Goal: Task Accomplishment & Management: Use online tool/utility

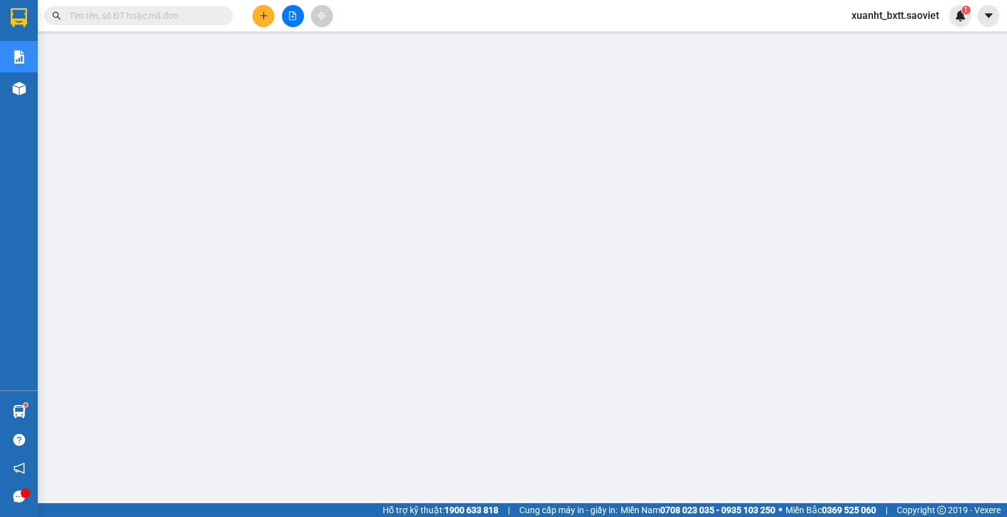
click at [875, 11] on span "xuanht_bxtt.saoviet" at bounding box center [895, 16] width 108 height 16
click at [863, 39] on span "Đăng xuất" at bounding box center [900, 39] width 81 height 14
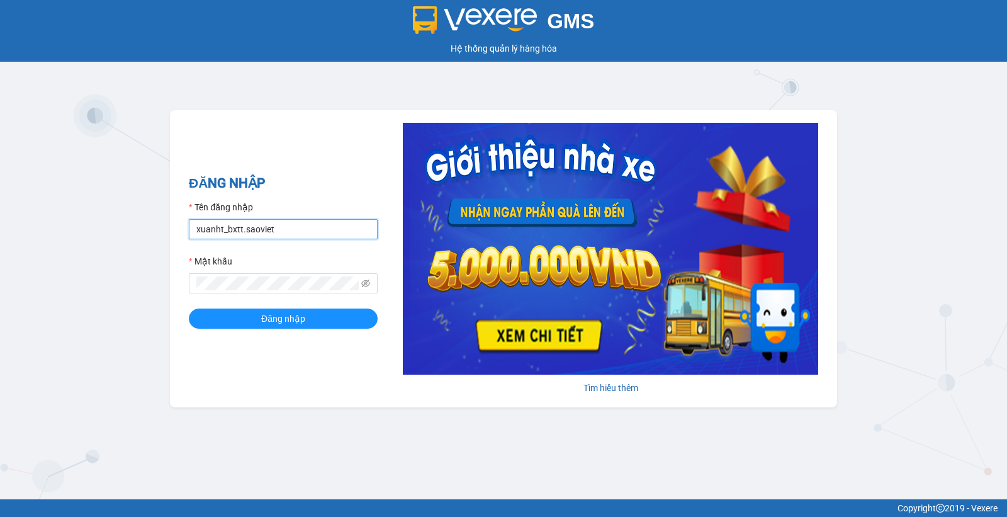
click at [297, 234] on input "xuanht_bxtt.saoviet" at bounding box center [283, 229] width 189 height 20
type input "luongtv_bxtt.saoviet"
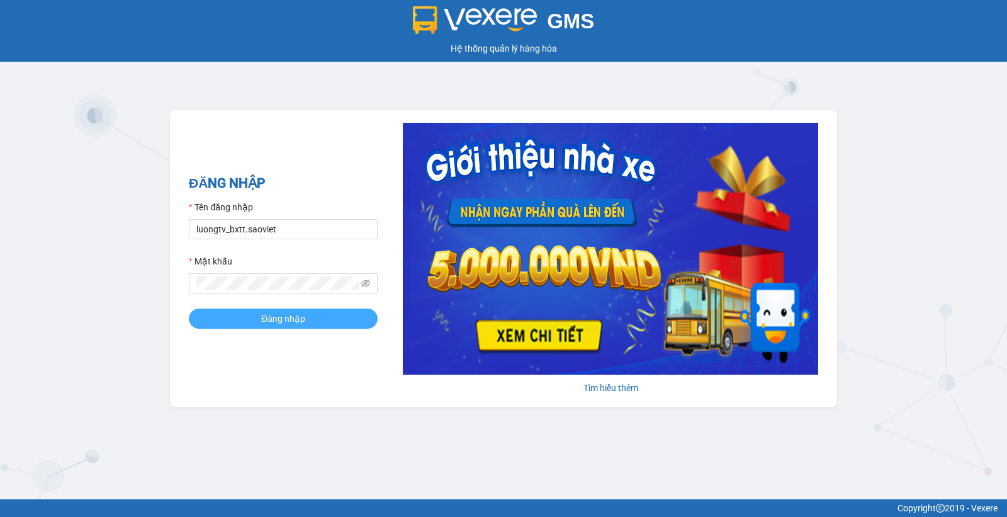
click at [305, 319] on button "Đăng nhập" at bounding box center [283, 318] width 189 height 20
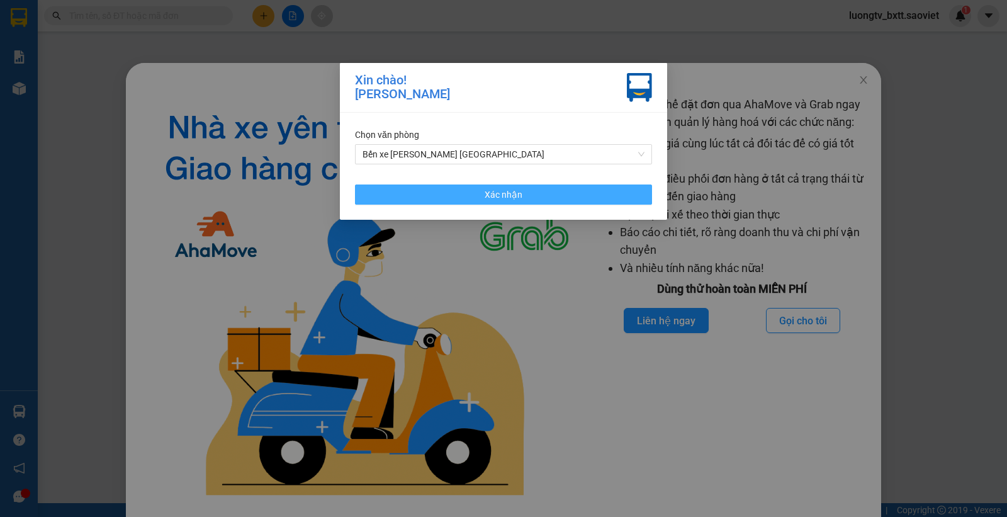
click at [562, 196] on button "Xác nhận" at bounding box center [503, 194] width 297 height 20
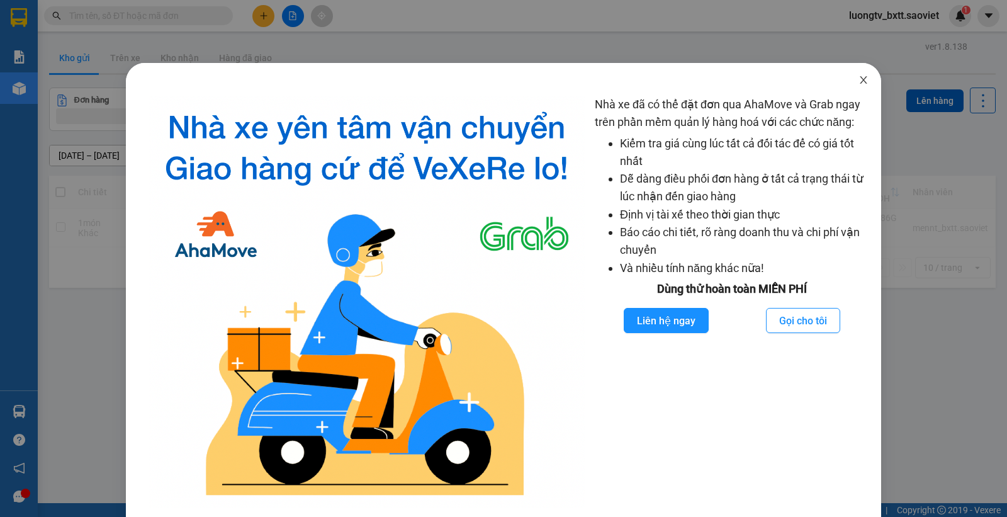
click at [858, 80] on icon "close" at bounding box center [863, 80] width 10 height 10
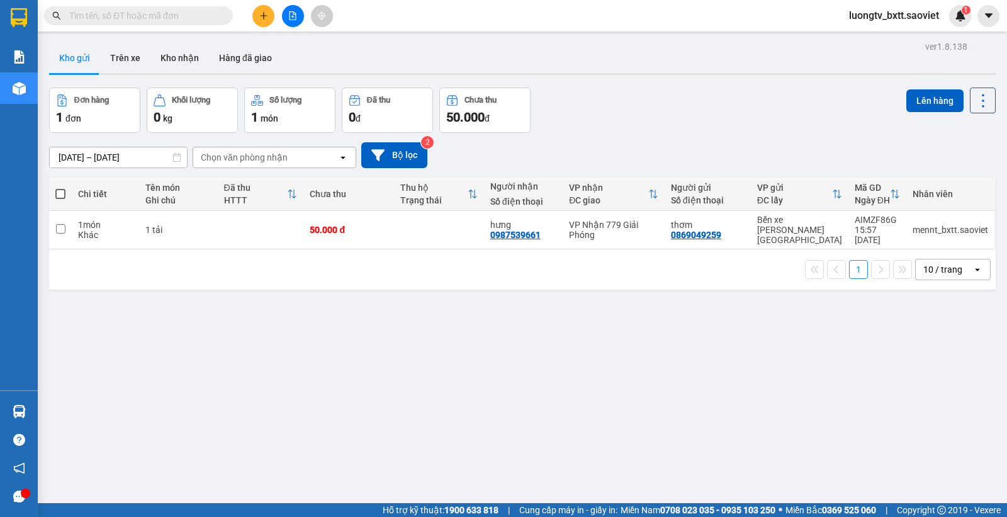
click at [792, 99] on div "Đơn hàng 1 đơn Khối lượng 0 kg Số lượng 1 món Đã thu 0 đ Chưa thu 50.000 đ Lên …" at bounding box center [522, 109] width 946 height 45
click at [128, 57] on button "Trên xe" at bounding box center [125, 58] width 50 height 30
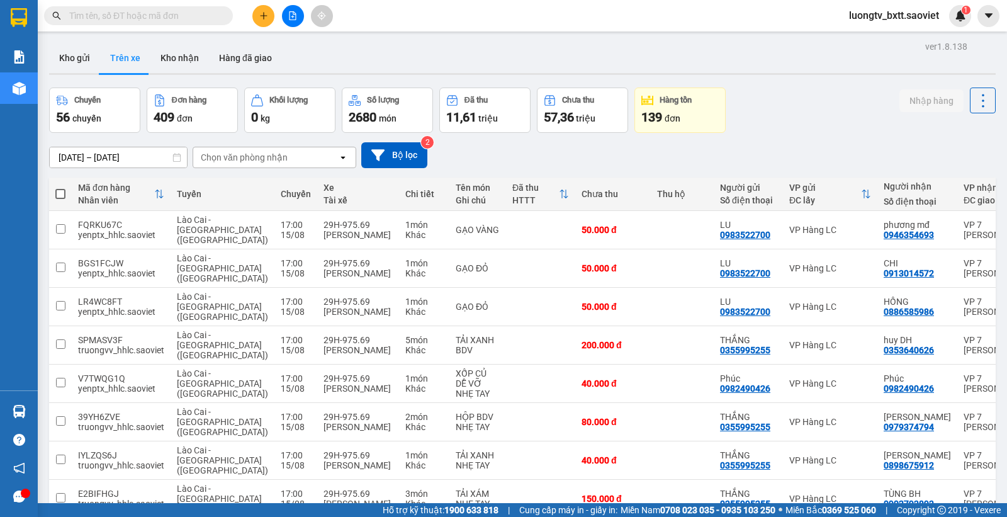
click at [300, 150] on div "Chọn văn phòng nhận" at bounding box center [265, 157] width 145 height 20
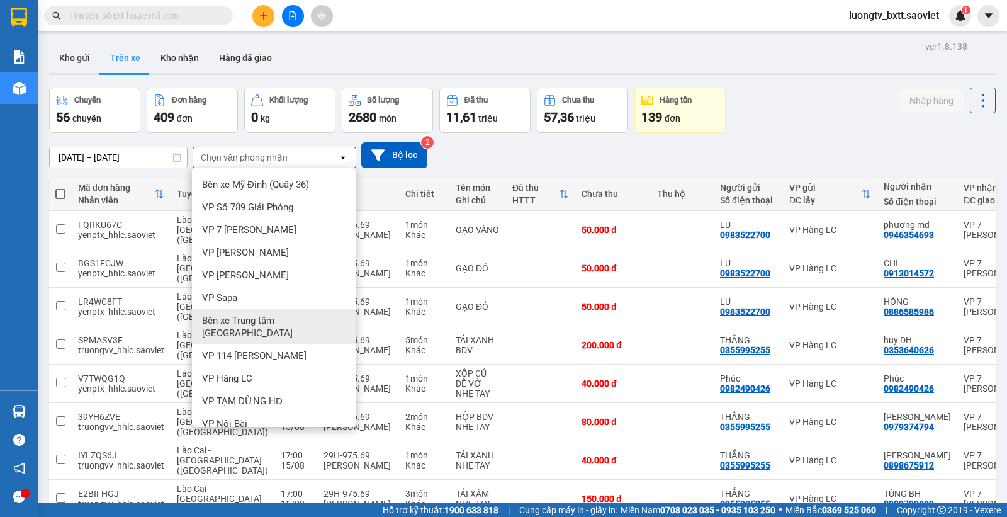
click at [291, 324] on span "Bến xe Trung tâm Lào Cai" at bounding box center [276, 326] width 148 height 25
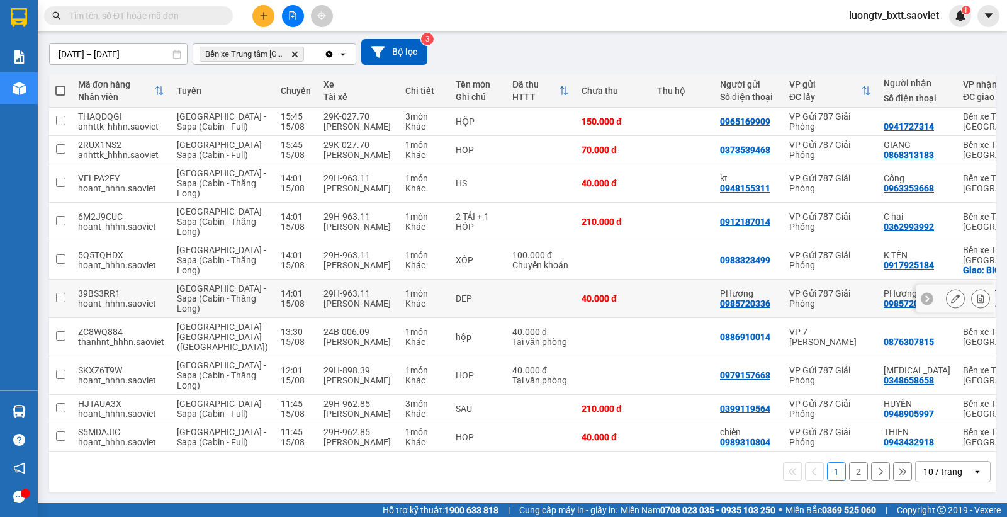
scroll to position [191, 0]
click at [849, 469] on button "2" at bounding box center [858, 471] width 19 height 19
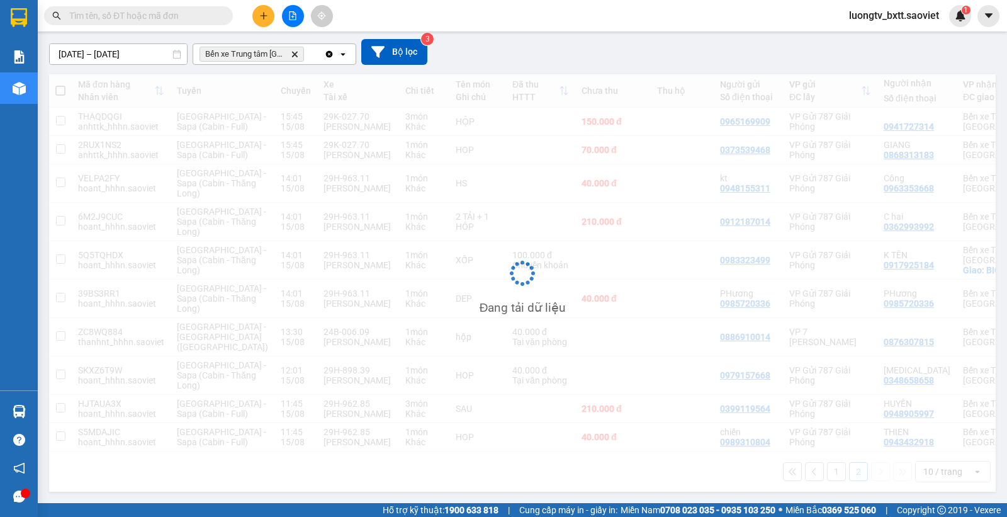
scroll to position [58, 0]
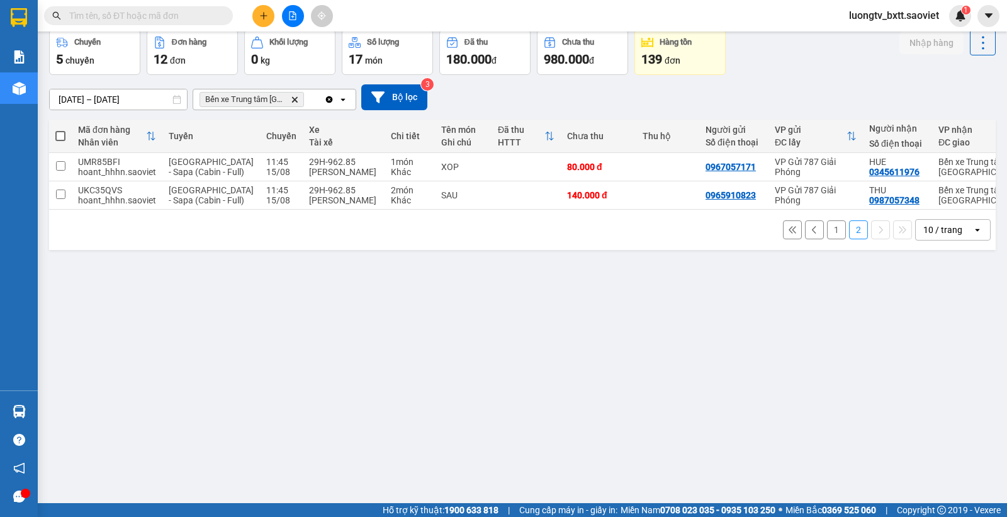
click at [827, 239] on button "1" at bounding box center [836, 229] width 19 height 19
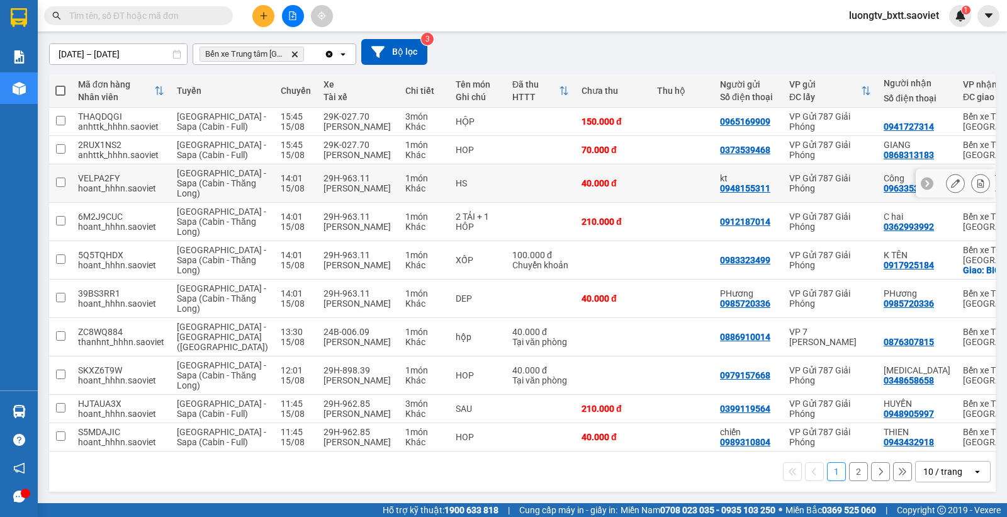
scroll to position [191, 0]
click at [849, 470] on button "2" at bounding box center [858, 471] width 19 height 19
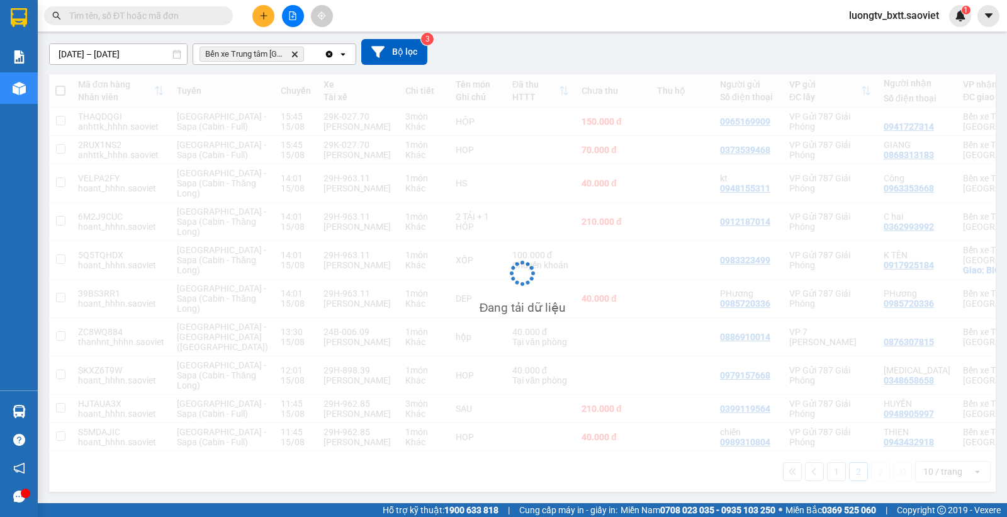
scroll to position [58, 0]
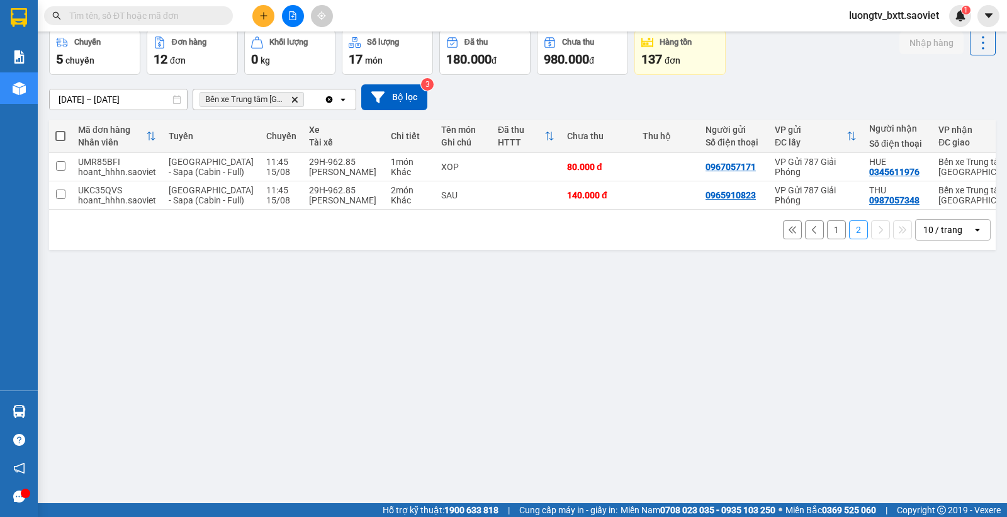
click at [827, 239] on button "1" at bounding box center [836, 229] width 19 height 19
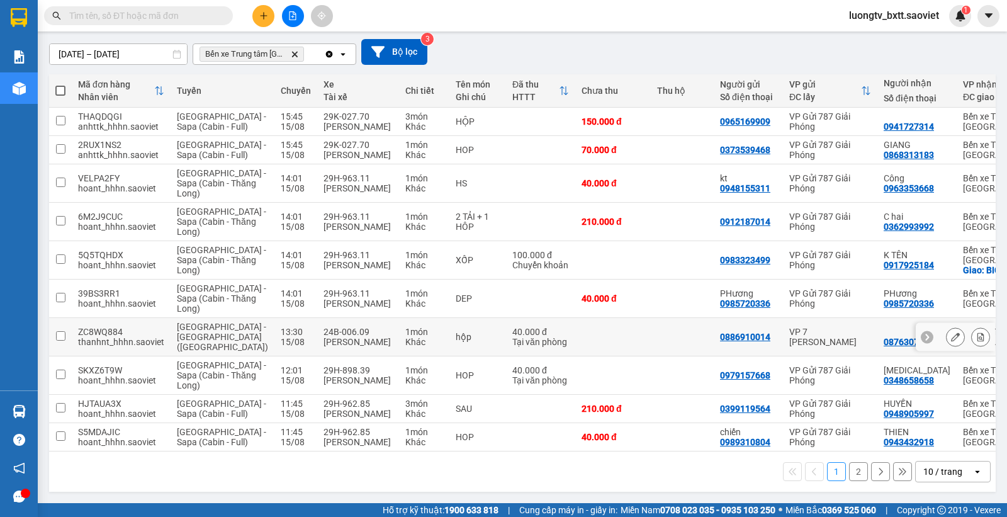
scroll to position [191, 0]
click at [976, 404] on icon at bounding box center [980, 408] width 9 height 9
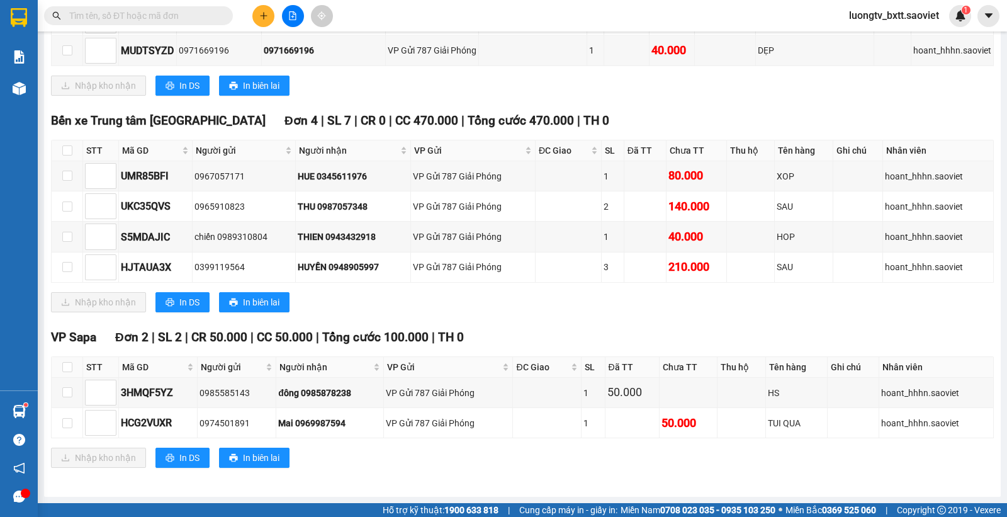
scroll to position [826, 0]
click at [68, 145] on input "checkbox" at bounding box center [67, 150] width 10 height 10
checkbox input "true"
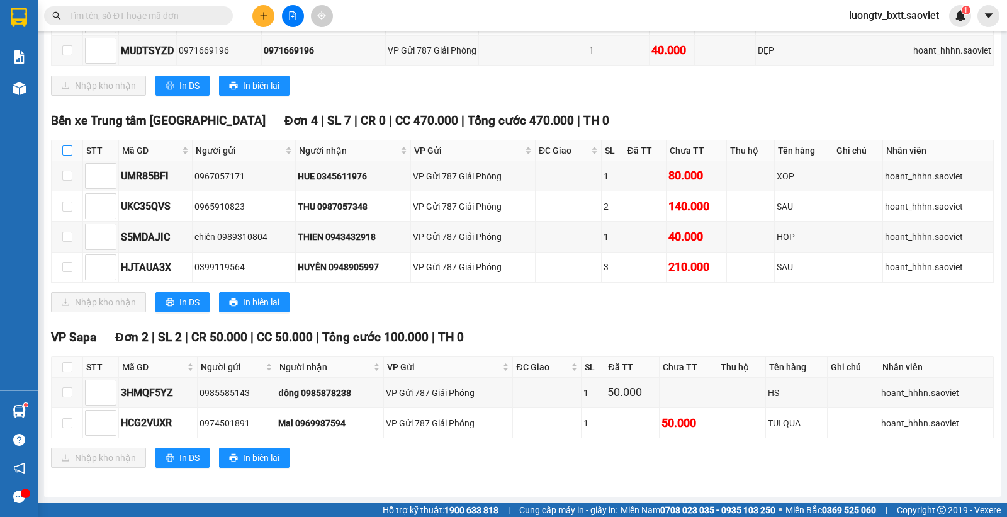
checkbox input "true"
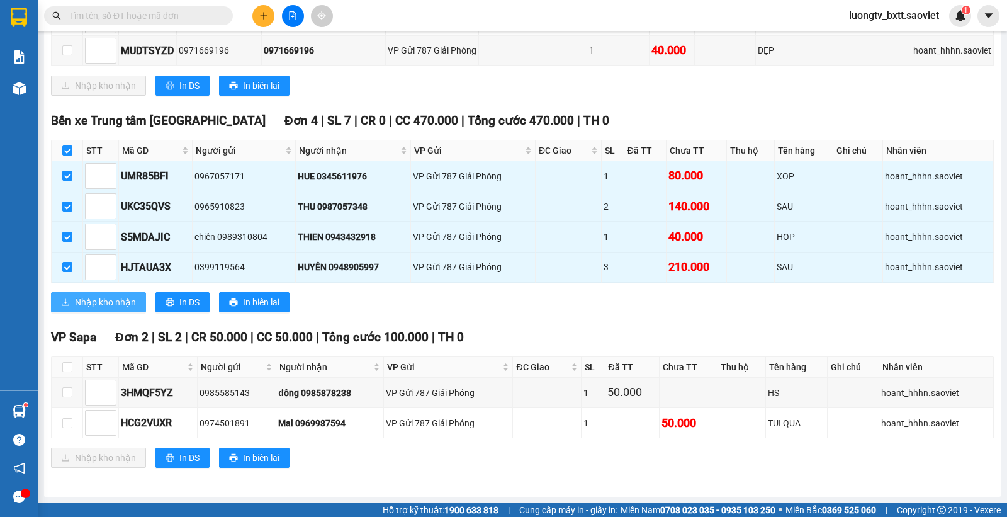
click at [109, 292] on button "Nhập kho nhận" at bounding box center [98, 302] width 95 height 20
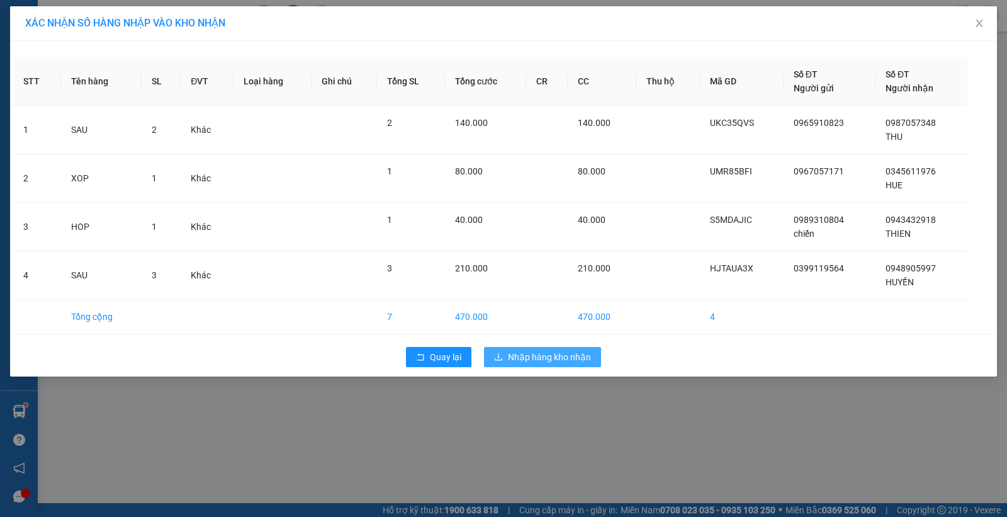
click at [526, 351] on span "Nhập hàng kho nhận" at bounding box center [549, 357] width 83 height 14
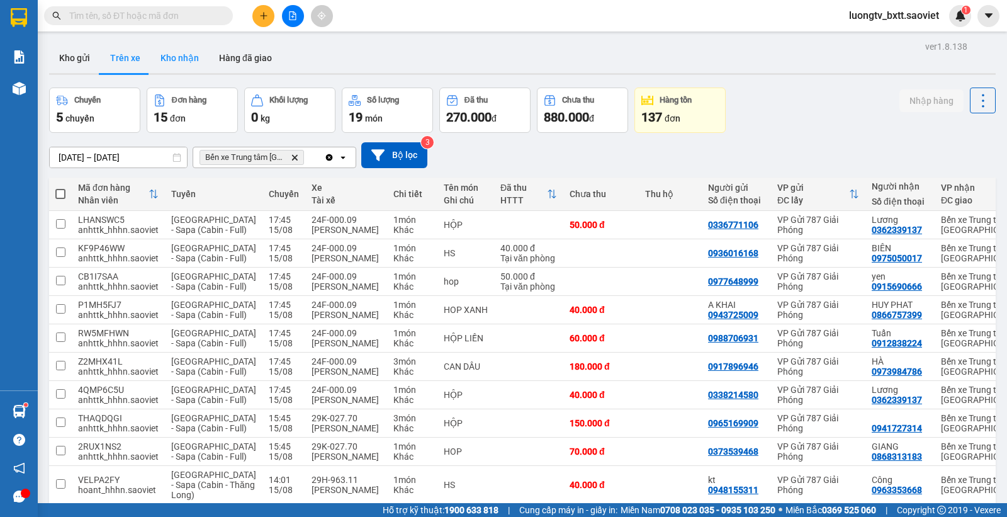
click at [170, 61] on button "Kho nhận" at bounding box center [179, 58] width 59 height 30
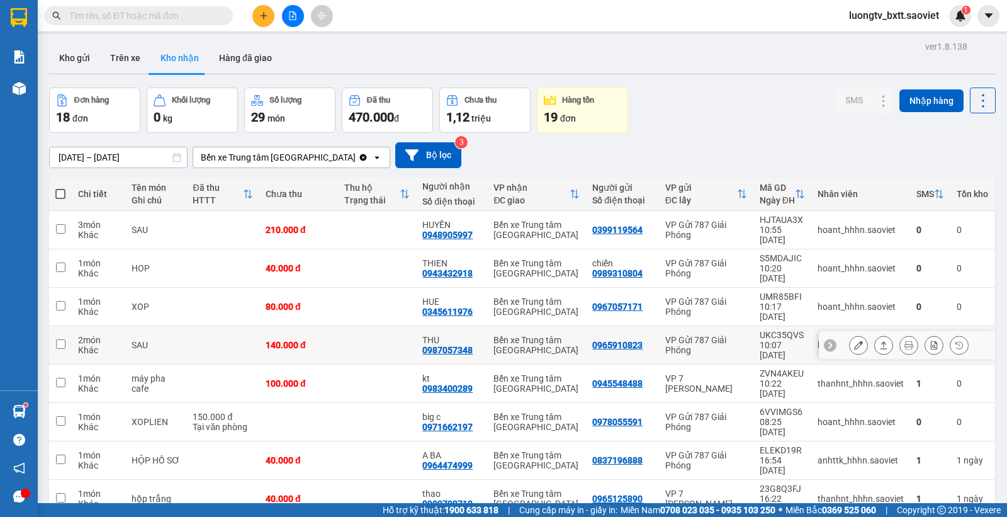
click at [568, 326] on td "Bến xe Trung tâm [GEOGRAPHIC_DATA]" at bounding box center [536, 345] width 99 height 38
checkbox input "true"
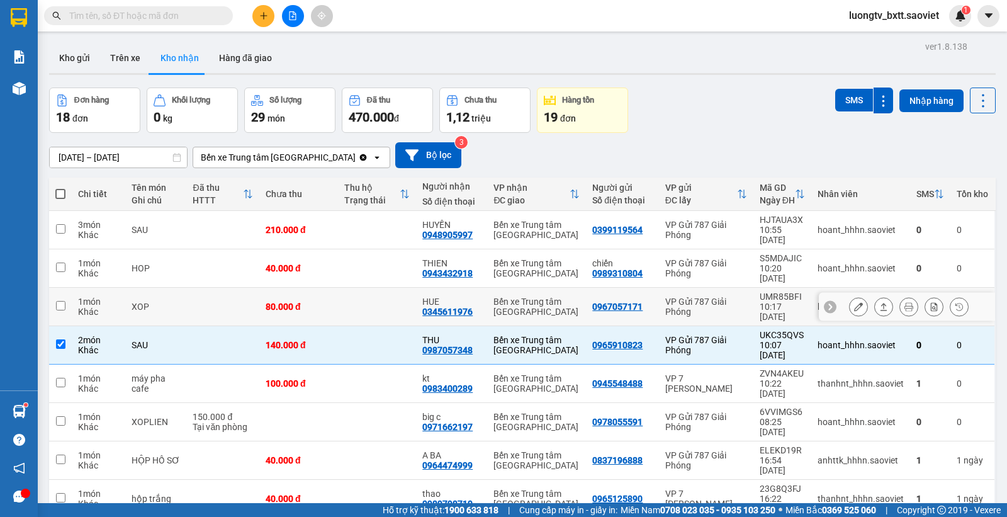
click at [564, 296] on div "Bến xe Trung tâm [GEOGRAPHIC_DATA]" at bounding box center [536, 306] width 86 height 20
checkbox input "true"
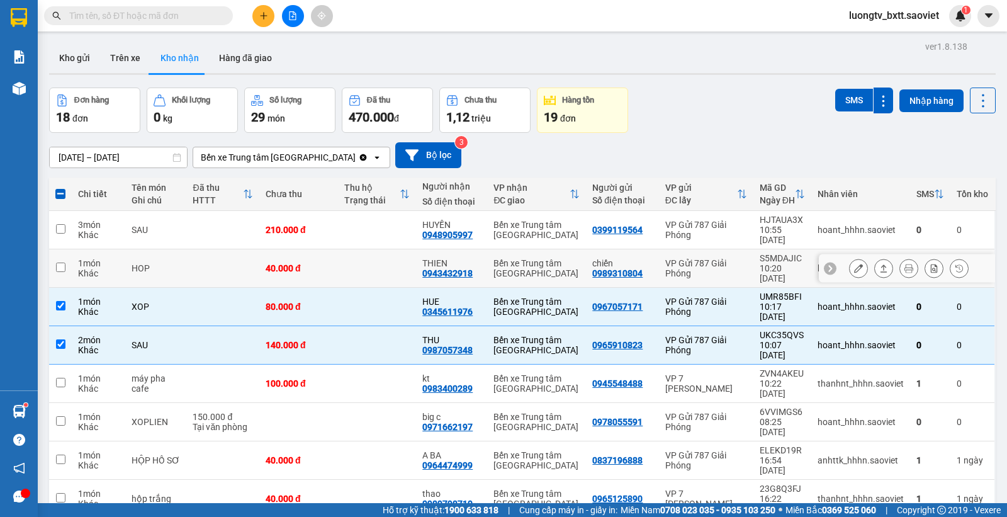
click at [562, 258] on div "Bến xe Trung tâm [GEOGRAPHIC_DATA]" at bounding box center [536, 268] width 86 height 20
checkbox input "true"
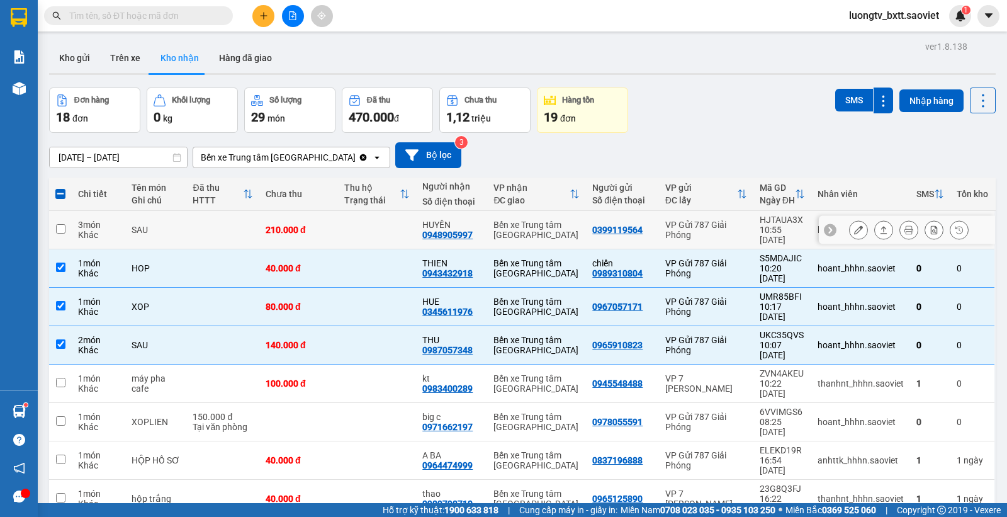
click at [573, 228] on td "Bến xe Trung tâm [GEOGRAPHIC_DATA]" at bounding box center [536, 230] width 99 height 38
checkbox input "true"
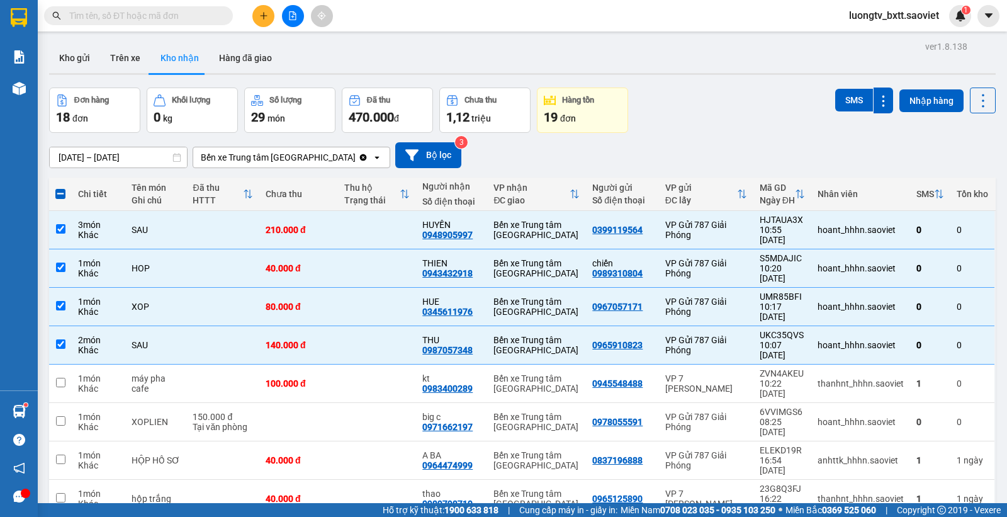
drag, startPoint x: 829, startPoint y: 99, endPoint x: 840, endPoint y: 84, distance: 18.9
click at [835, 99] on button "SMS" at bounding box center [854, 100] width 38 height 23
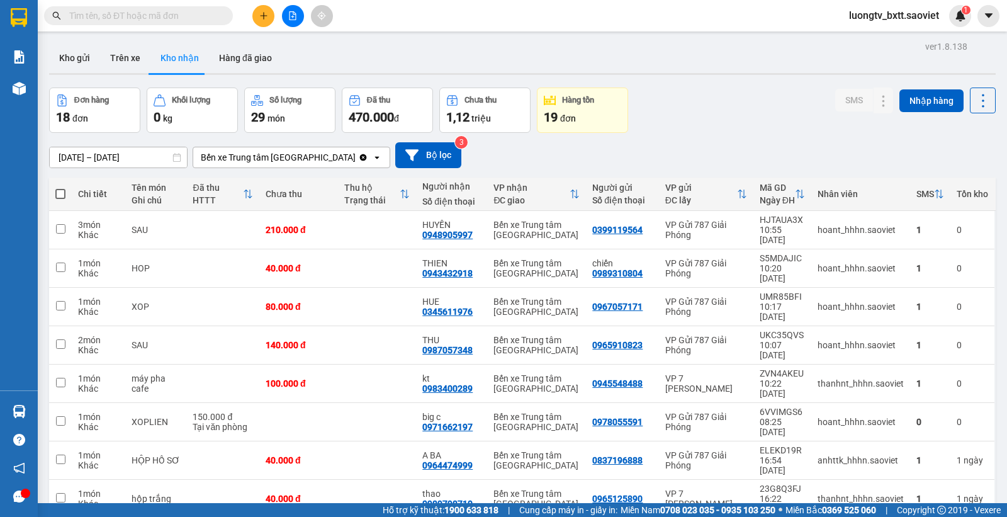
scroll to position [58, 0]
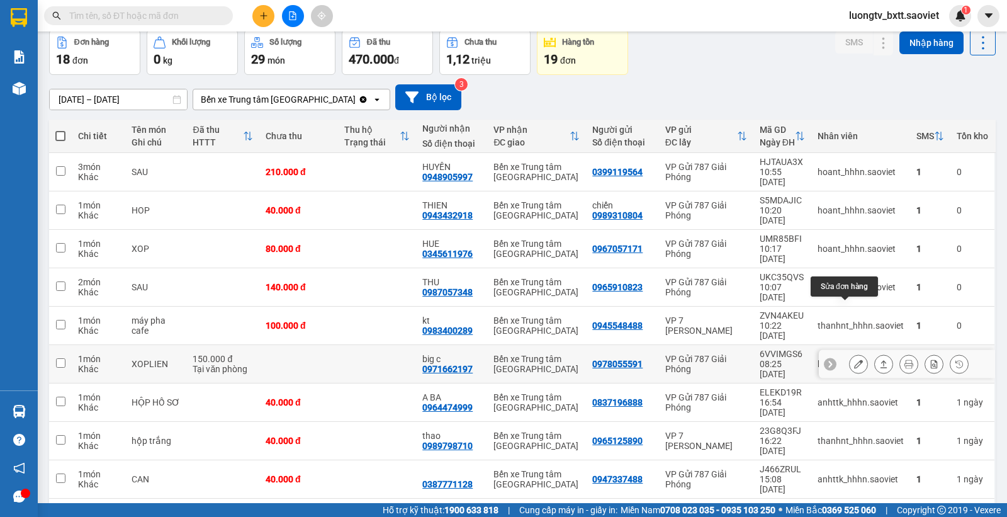
click at [849, 353] on button at bounding box center [858, 364] width 18 height 22
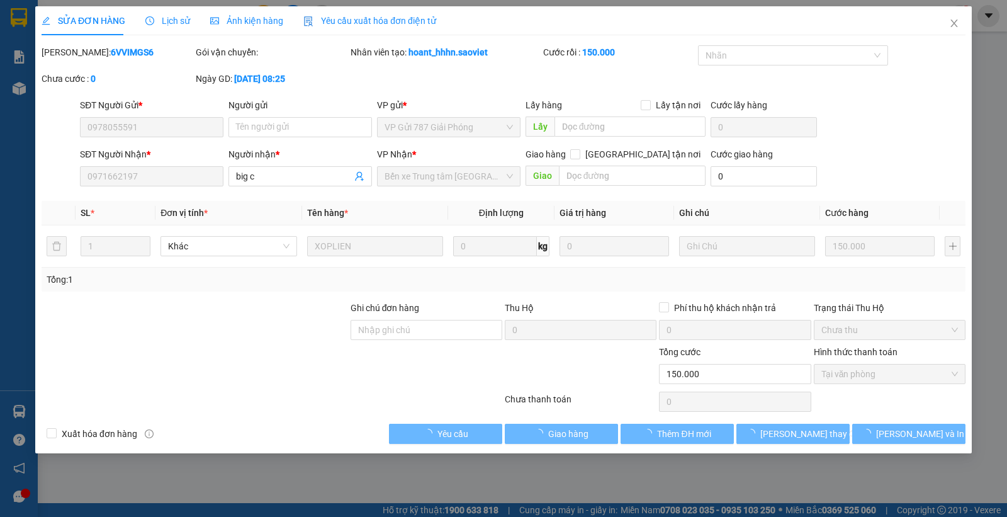
type input "0978055591"
type input "0971662197"
type input "big c"
type input "150.000"
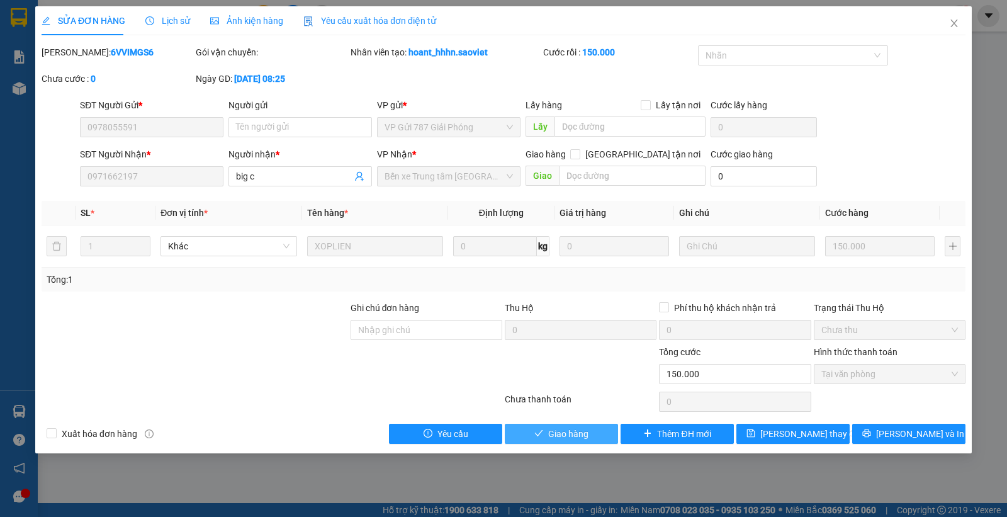
click at [588, 440] on button "Giao hàng" at bounding box center [561, 433] width 113 height 20
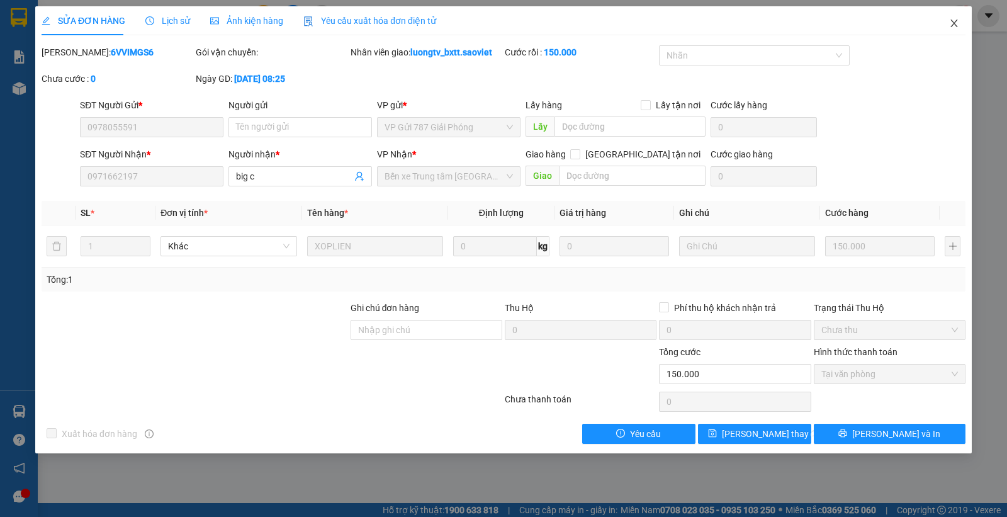
click at [955, 22] on icon "close" at bounding box center [953, 24] width 7 height 8
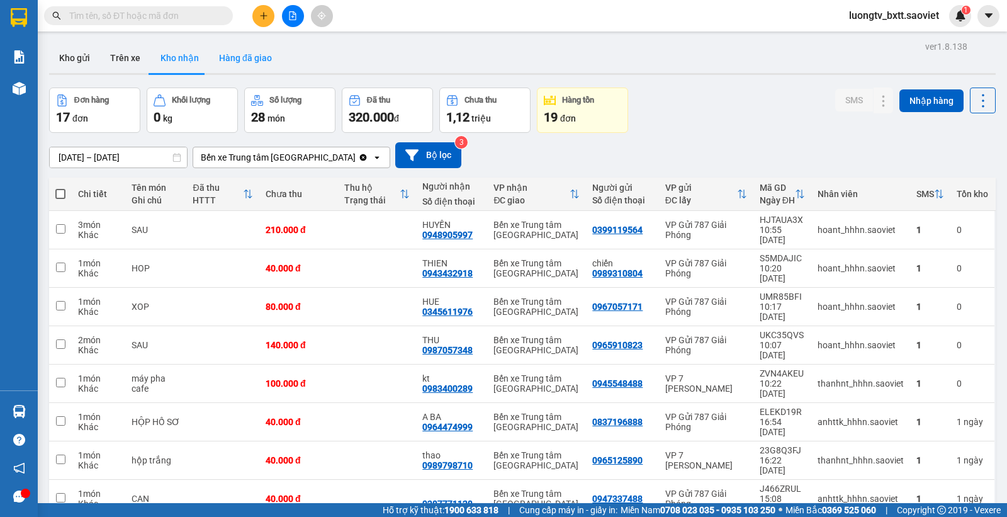
click at [264, 64] on button "Hàng đã giao" at bounding box center [245, 58] width 73 height 30
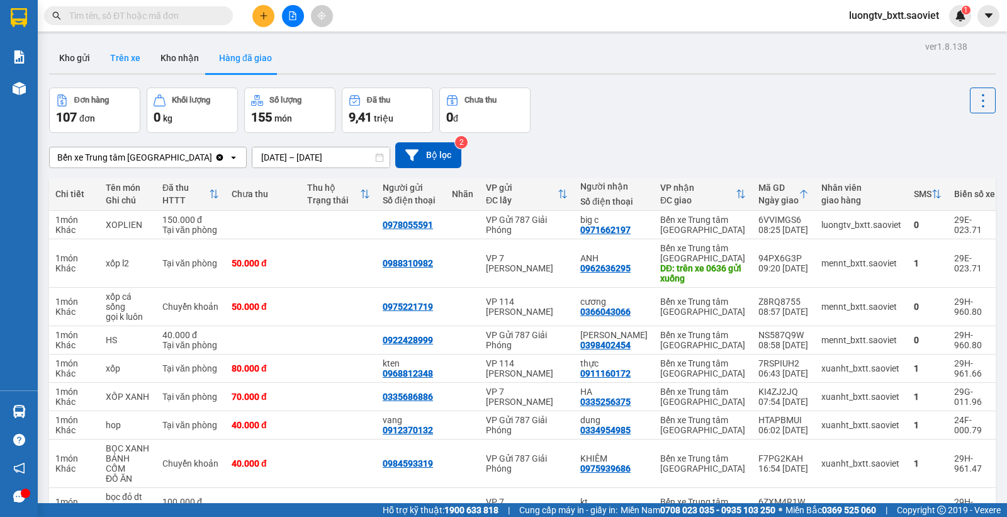
click at [123, 53] on button "Trên xe" at bounding box center [125, 58] width 50 height 30
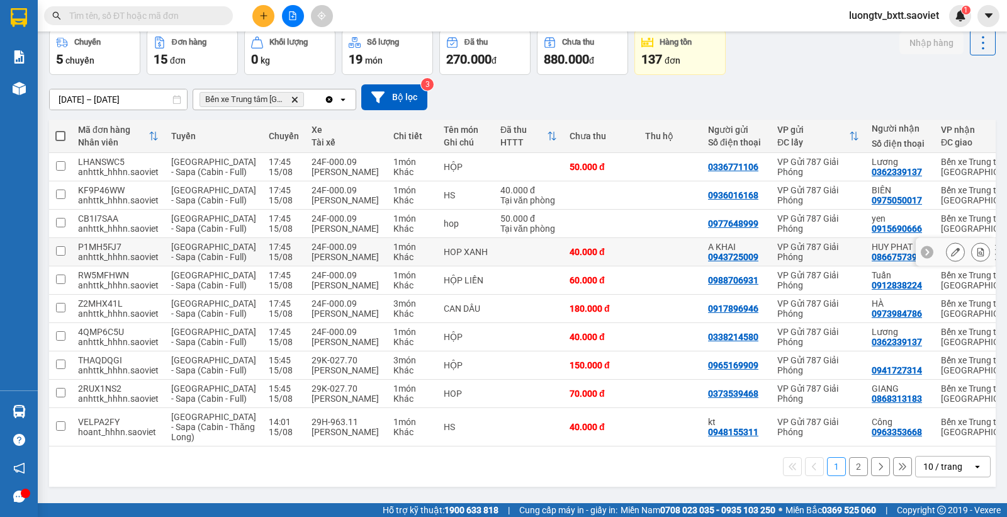
scroll to position [160, 0]
click at [849, 469] on button "2" at bounding box center [858, 466] width 19 height 19
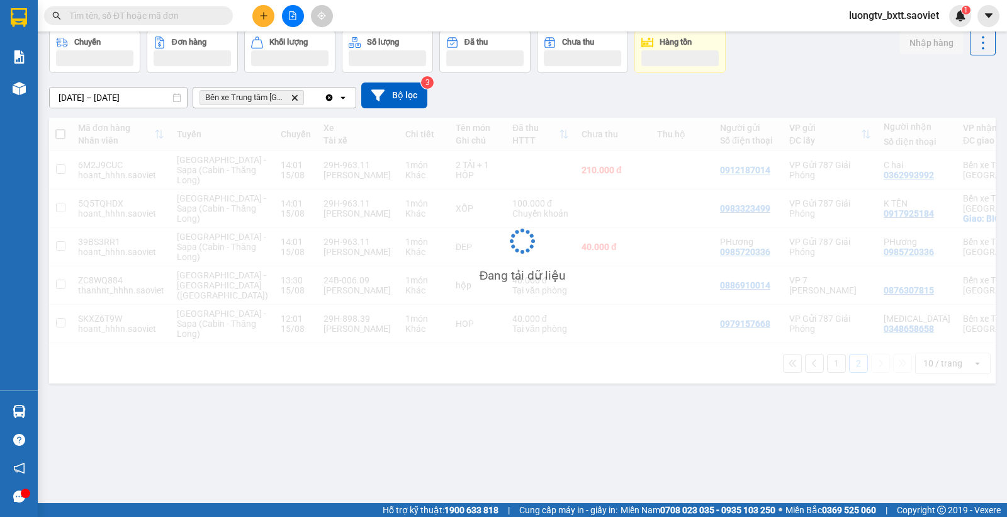
scroll to position [58, 0]
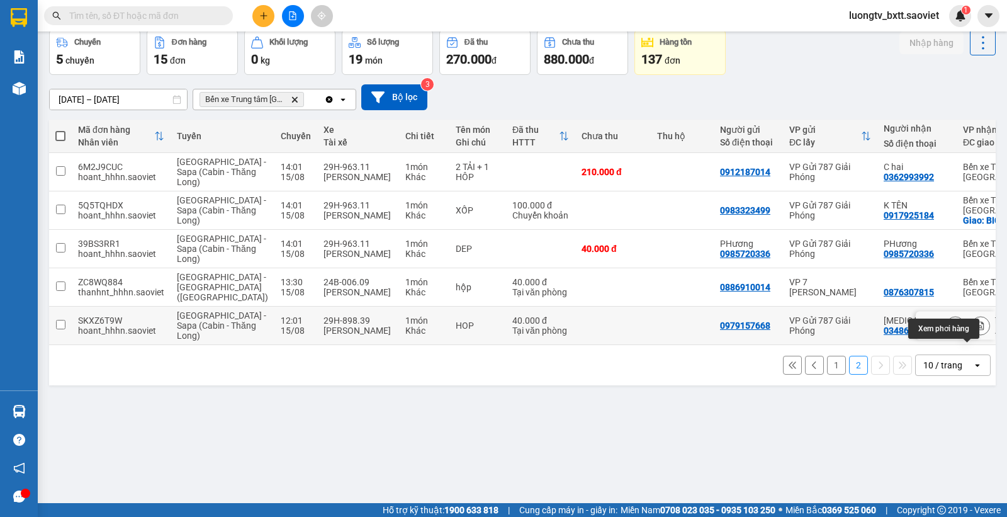
click at [977, 330] on icon at bounding box center [980, 325] width 7 height 9
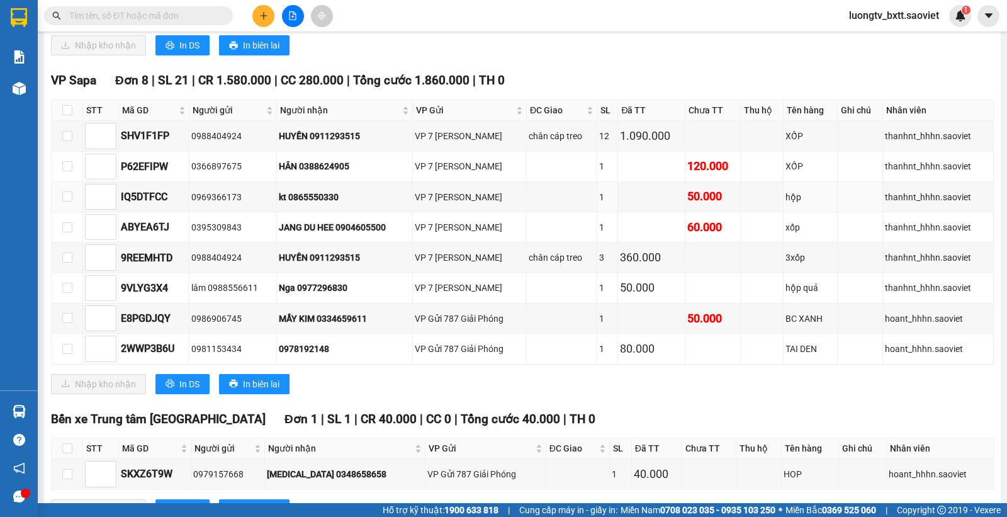
scroll to position [778, 0]
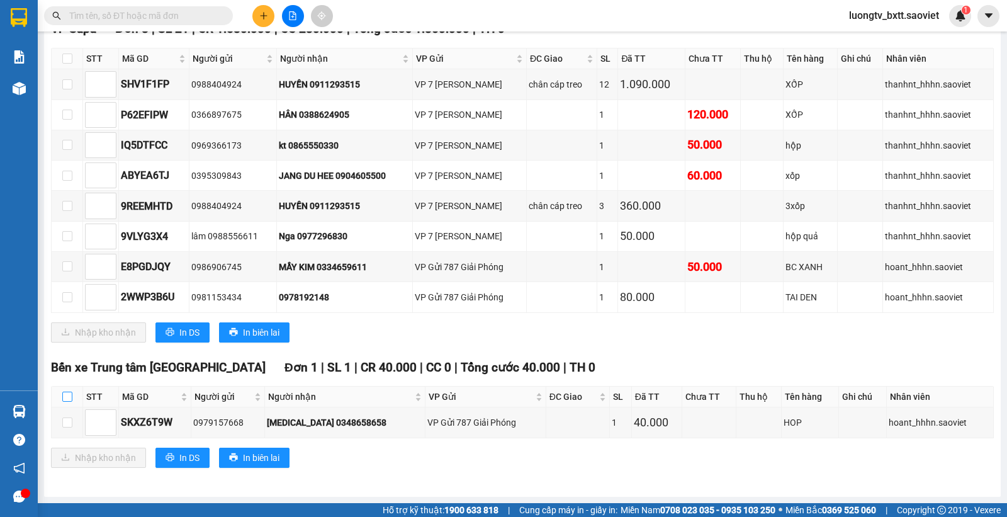
click at [62, 395] on input "checkbox" at bounding box center [67, 396] width 10 height 10
checkbox input "true"
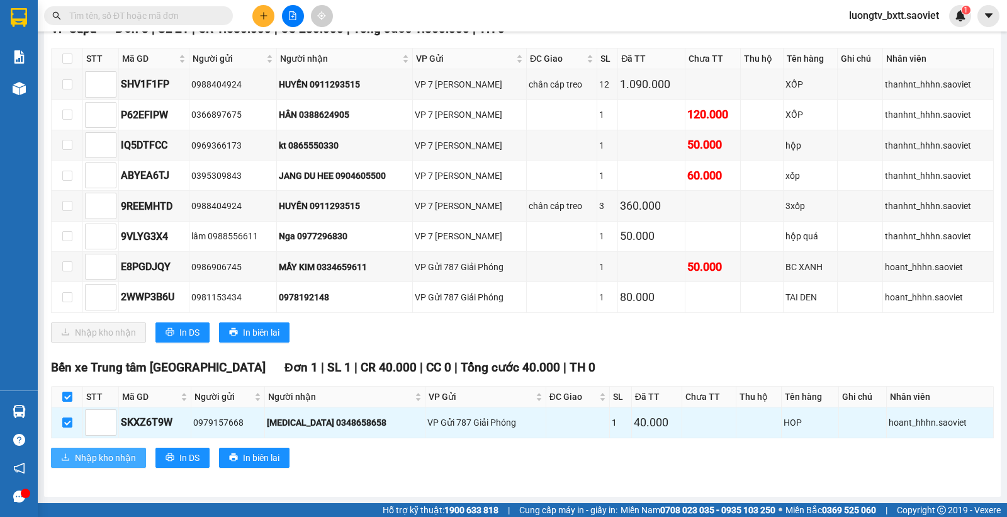
click at [79, 457] on span "Nhập kho nhận" at bounding box center [105, 458] width 61 height 14
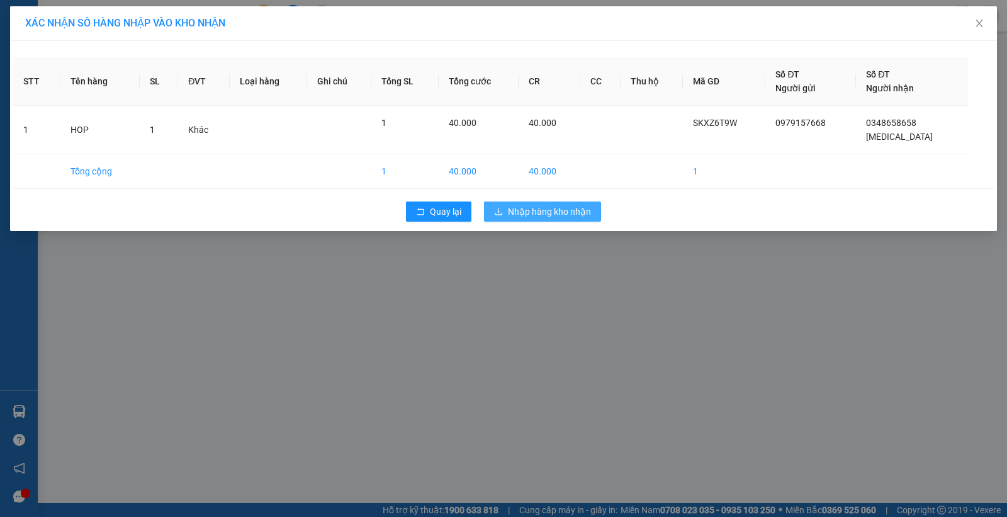
click at [590, 211] on span "Nhập hàng kho nhận" at bounding box center [549, 211] width 83 height 14
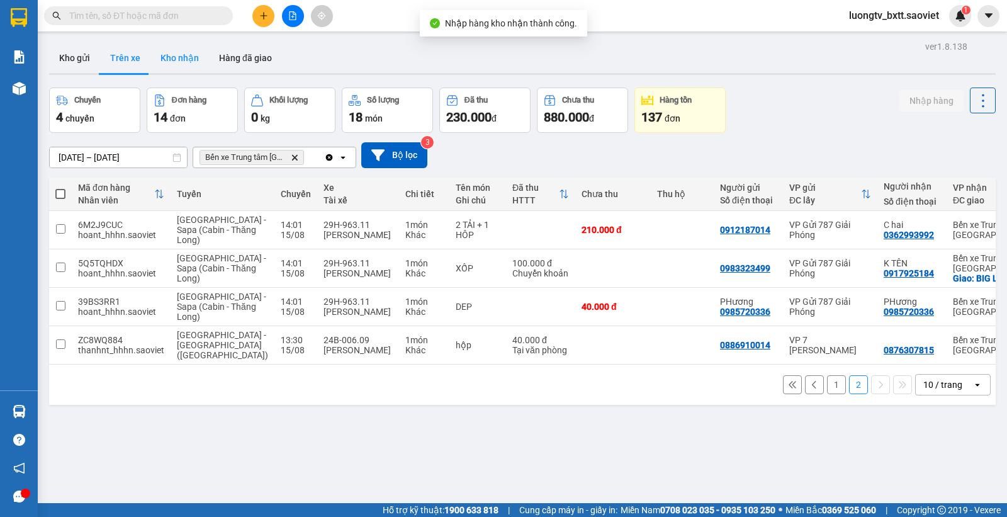
click at [183, 54] on button "Kho nhận" at bounding box center [179, 58] width 59 height 30
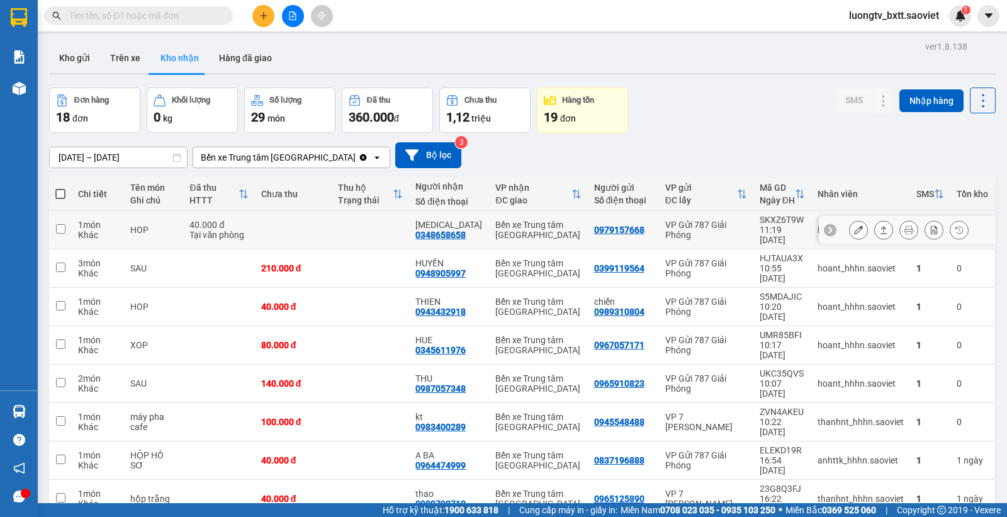
click at [567, 220] on div "Bến xe Trung tâm [GEOGRAPHIC_DATA]" at bounding box center [538, 230] width 86 height 20
checkbox input "true"
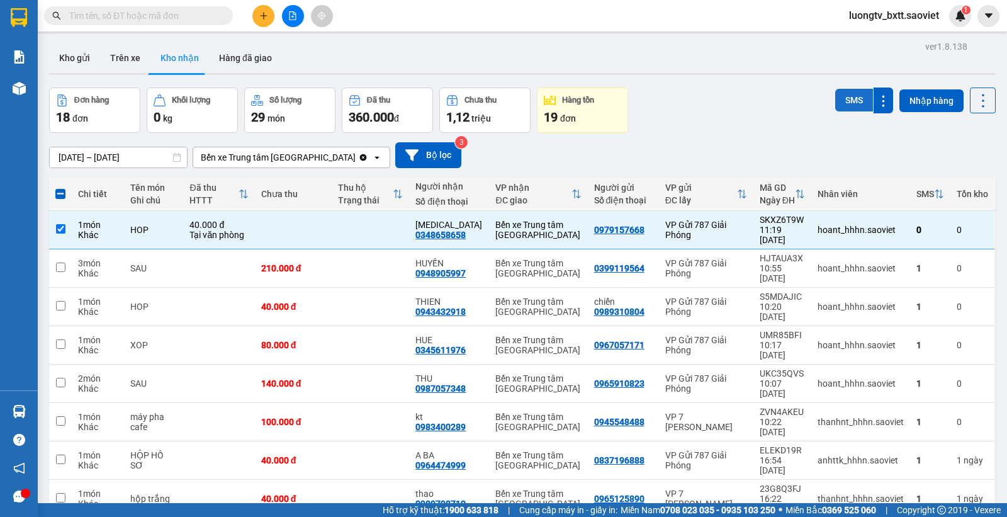
click at [835, 106] on button "SMS" at bounding box center [854, 100] width 38 height 23
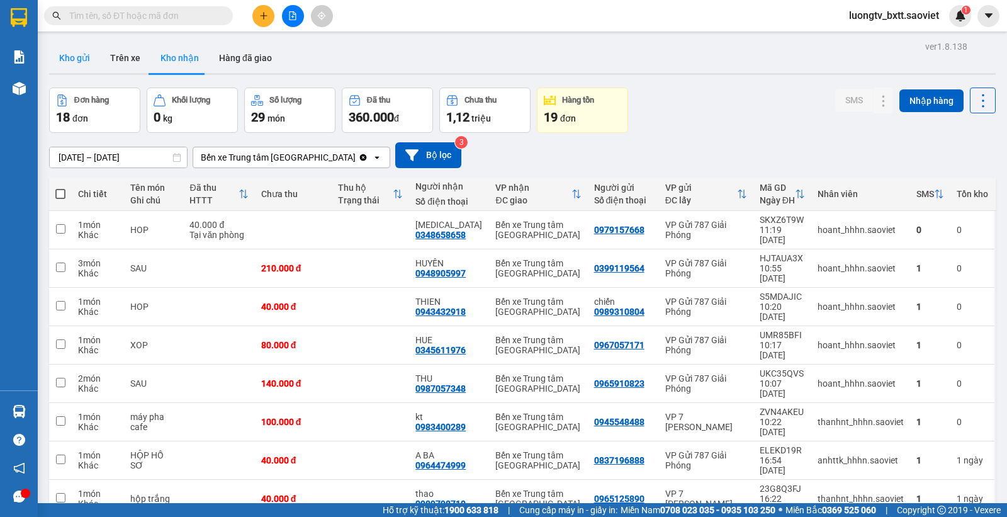
click at [67, 59] on button "Kho gửi" at bounding box center [74, 58] width 51 height 30
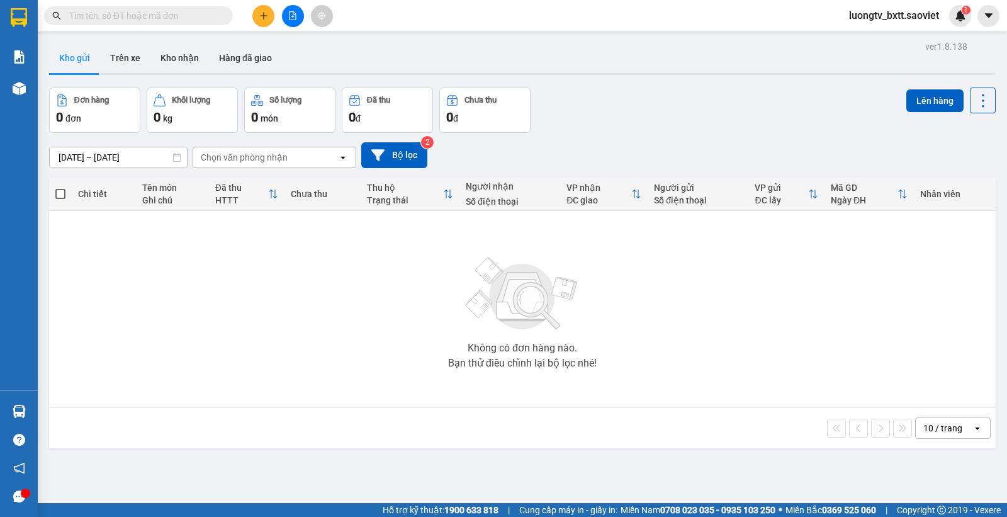
click at [752, 109] on div "Đơn hàng 0 đơn Khối lượng 0 kg Số lượng 0 món Đã thu 0 đ Chưa thu 0 đ Lên hàng" at bounding box center [522, 109] width 946 height 45
click at [746, 123] on div "Đơn hàng 0 đơn Khối lượng 0 kg Số lượng 0 món Đã thu 0 đ Chưa thu 0 đ Lên hàng" at bounding box center [522, 109] width 946 height 45
click at [748, 114] on div "Đơn hàng 0 đơn Khối lượng 0 kg Số lượng 0 món Đã thu 0 đ Chưa thu 0 đ Lên hàng" at bounding box center [522, 109] width 946 height 45
click at [737, 112] on div "Đơn hàng 0 đơn Khối lượng 0 kg Số lượng 0 món Đã thu 0 đ Chưa thu 0 đ Lên hàng" at bounding box center [522, 109] width 946 height 45
click at [168, 13] on input "text" at bounding box center [143, 16] width 148 height 14
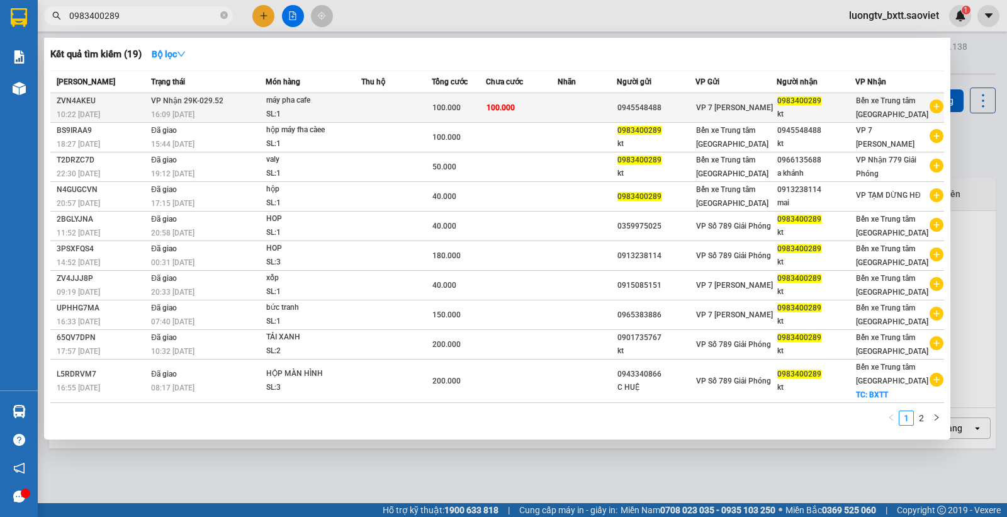
type input "0983400289"
click at [557, 114] on td "100.000" at bounding box center [522, 108] width 72 height 30
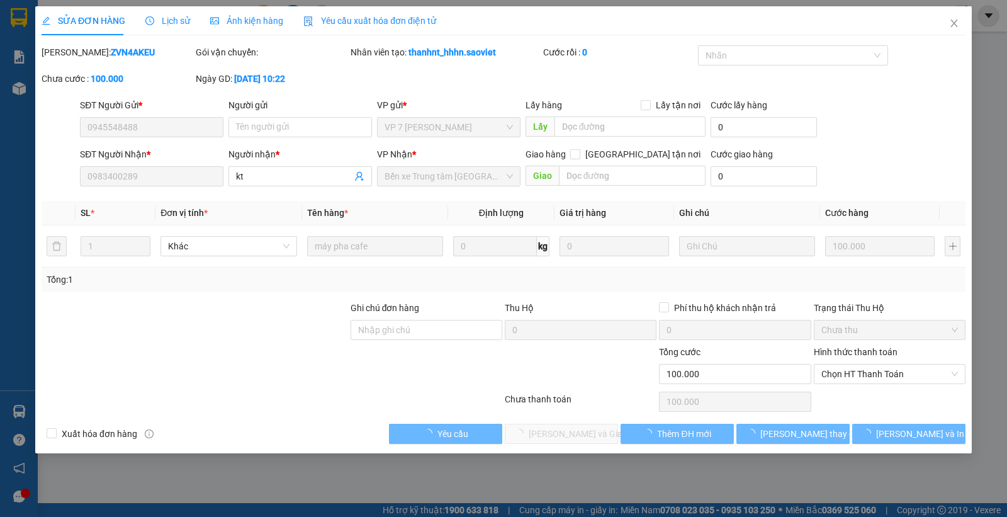
type input "0945548488"
type input "0983400289"
type input "kt"
type input "100.000"
